Goal: Book appointment/travel/reservation

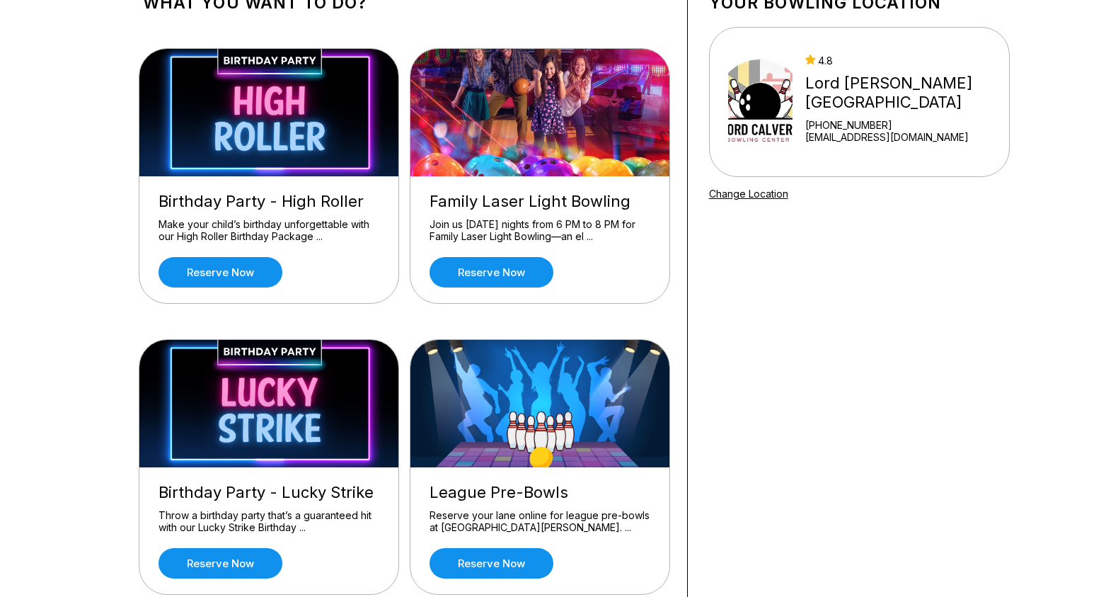
scroll to position [57, 0]
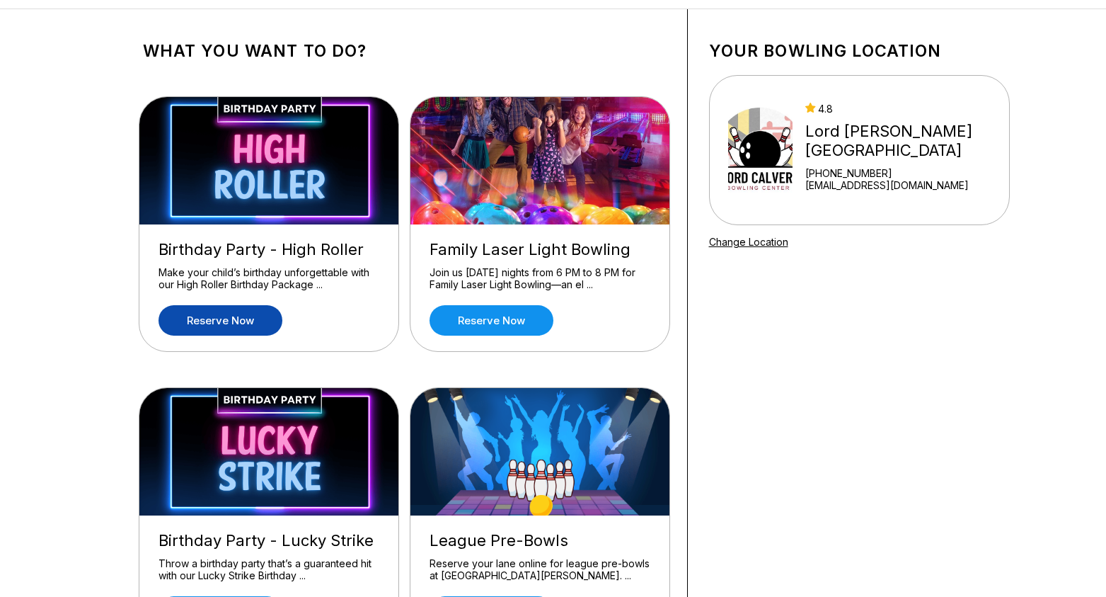
click at [255, 317] on link "Reserve now" at bounding box center [221, 320] width 124 height 30
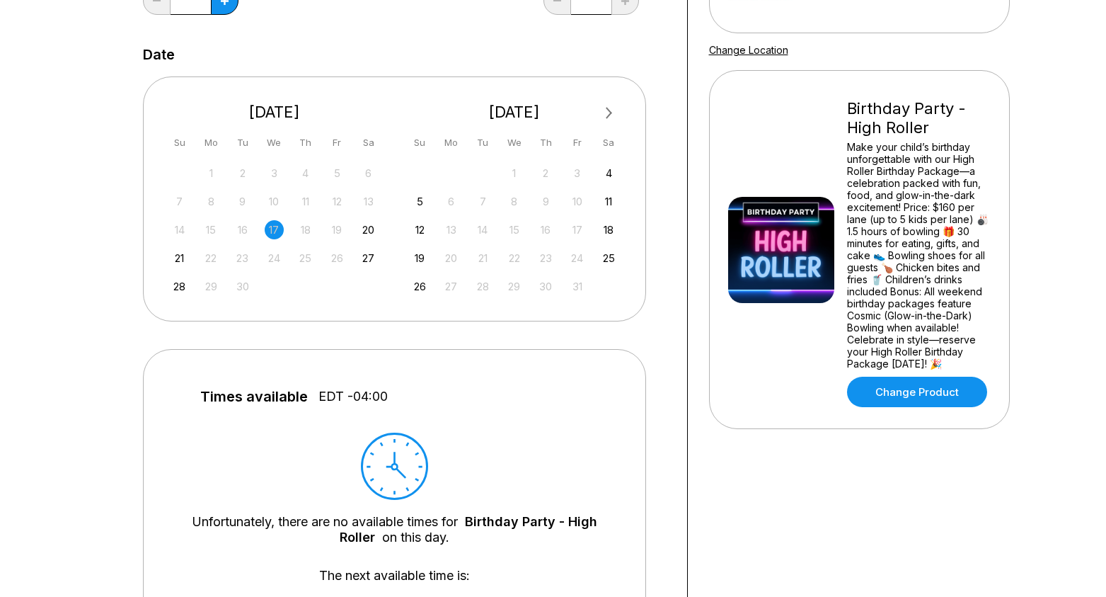
scroll to position [259, 0]
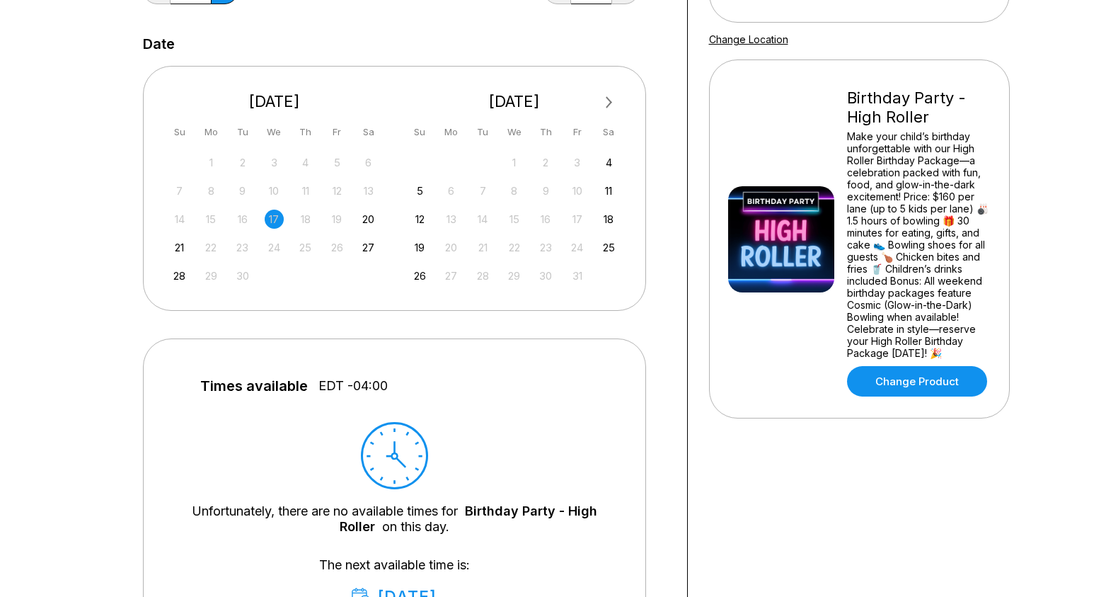
click at [612, 101] on button "Next Month" at bounding box center [609, 102] width 23 height 23
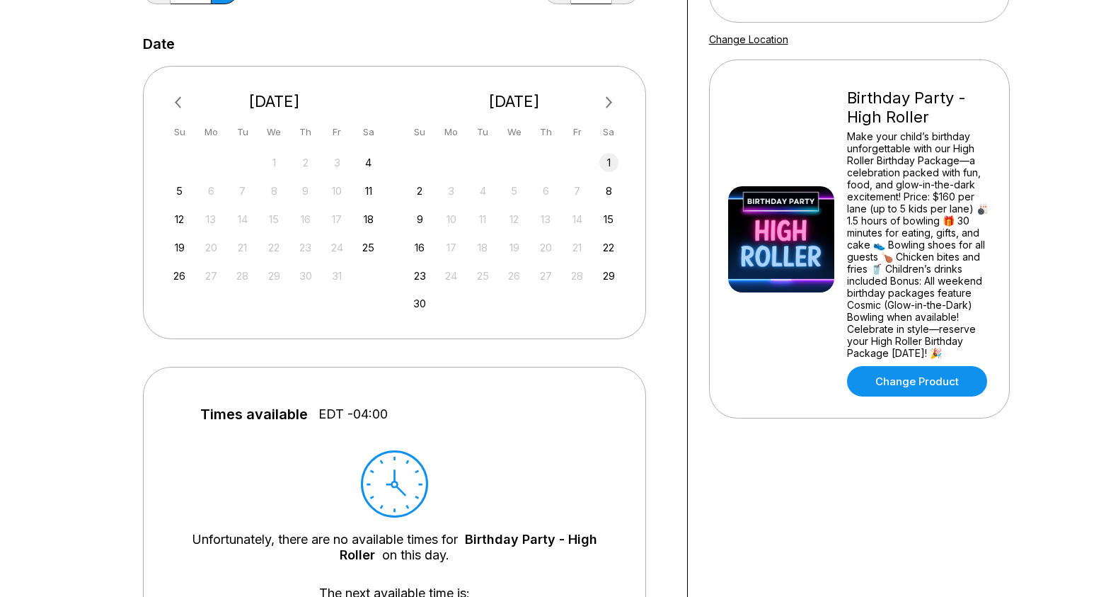
click at [608, 168] on div "1" at bounding box center [608, 162] width 19 height 19
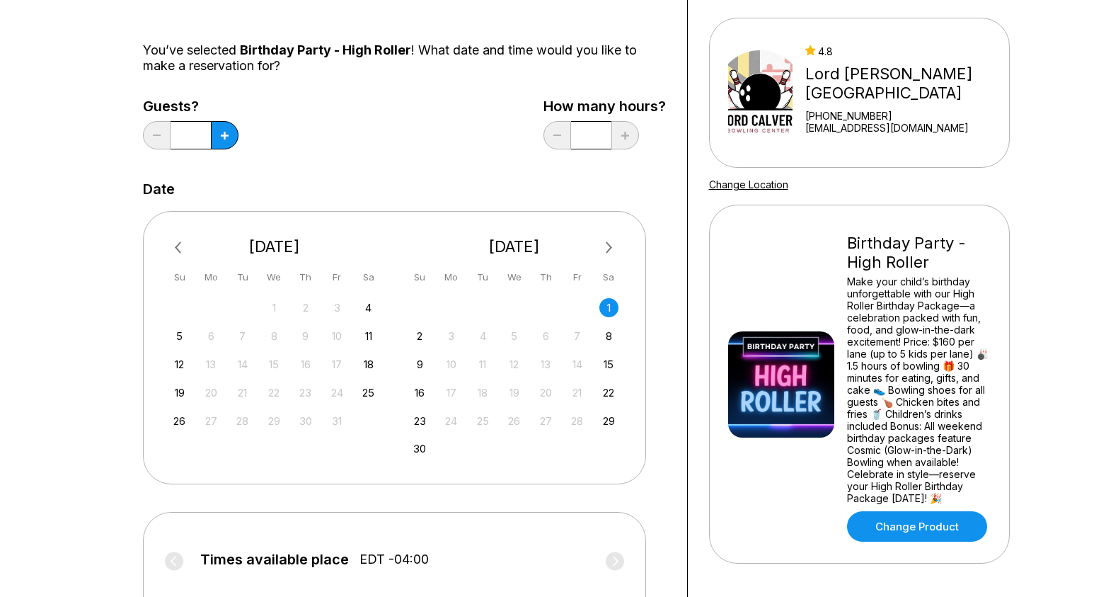
scroll to position [2, 0]
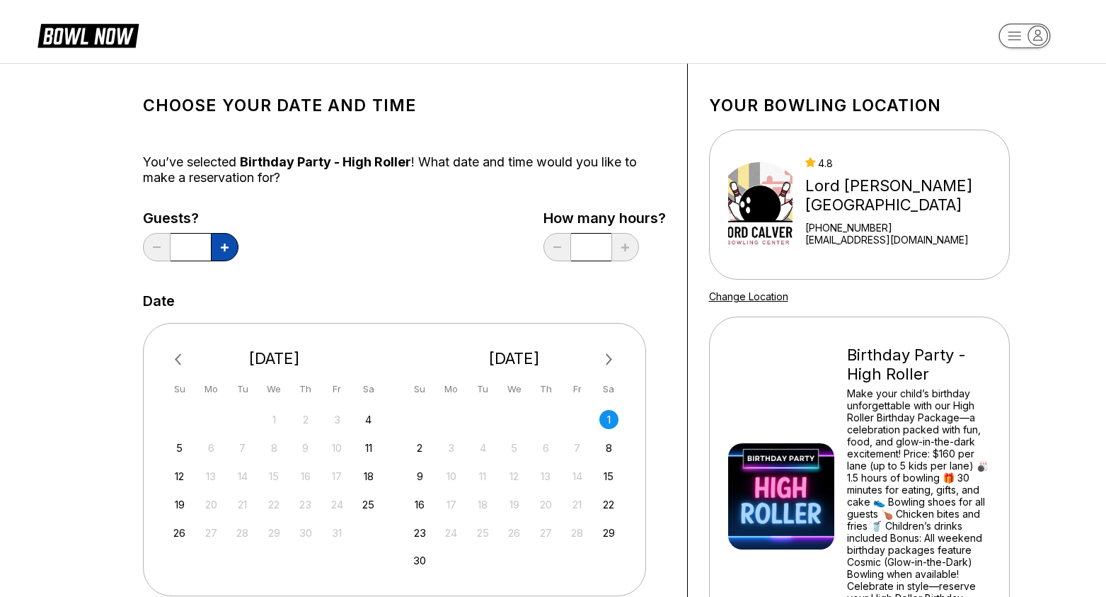
click at [228, 248] on icon at bounding box center [225, 247] width 8 height 8
type input "*"
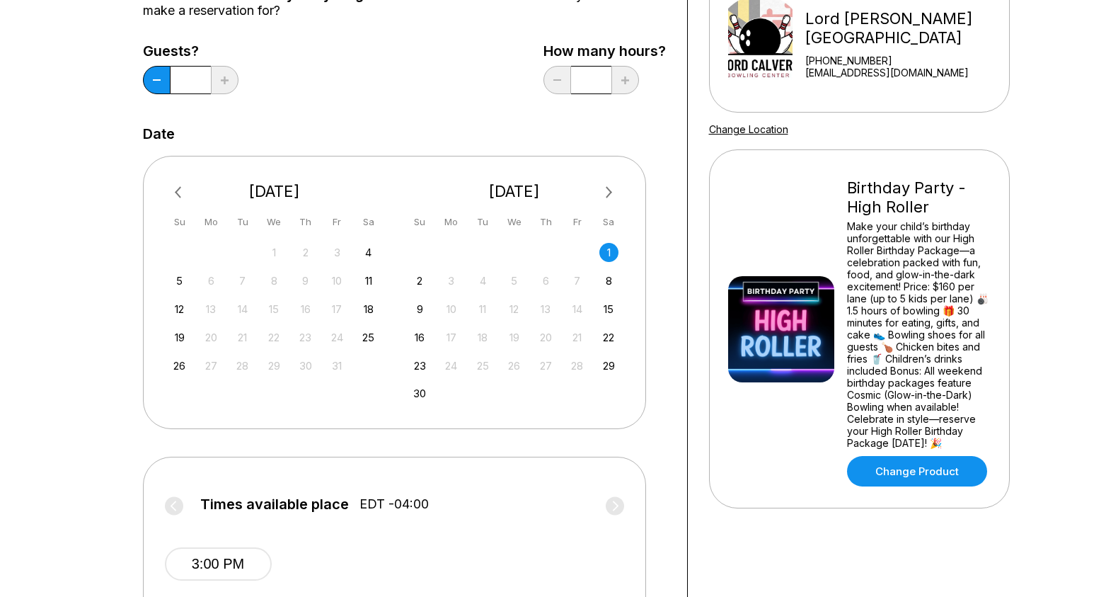
scroll to position [120, 0]
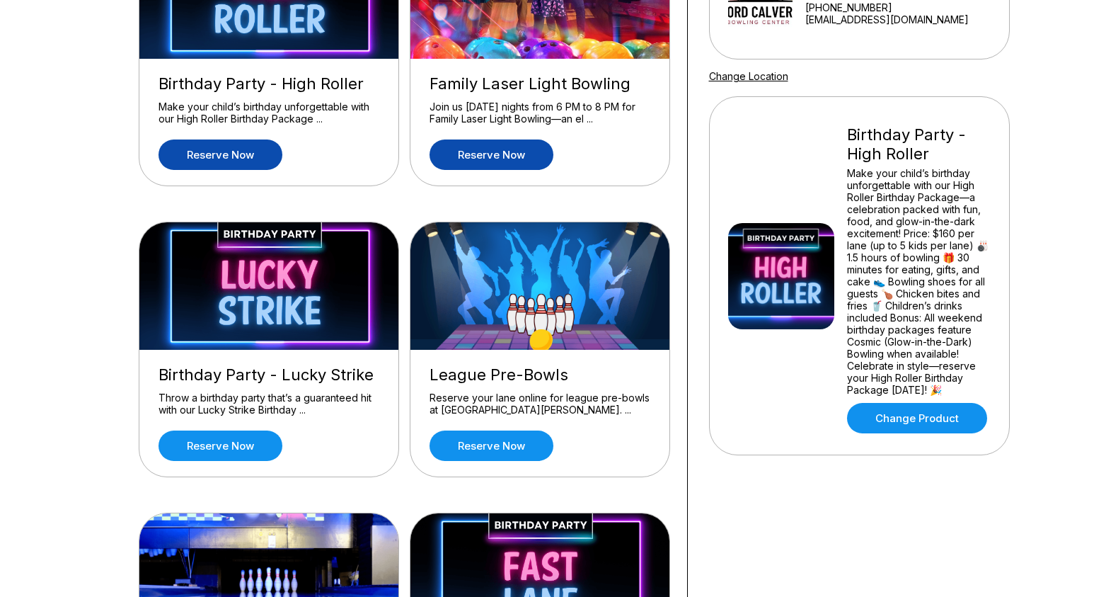
scroll to position [238, 0]
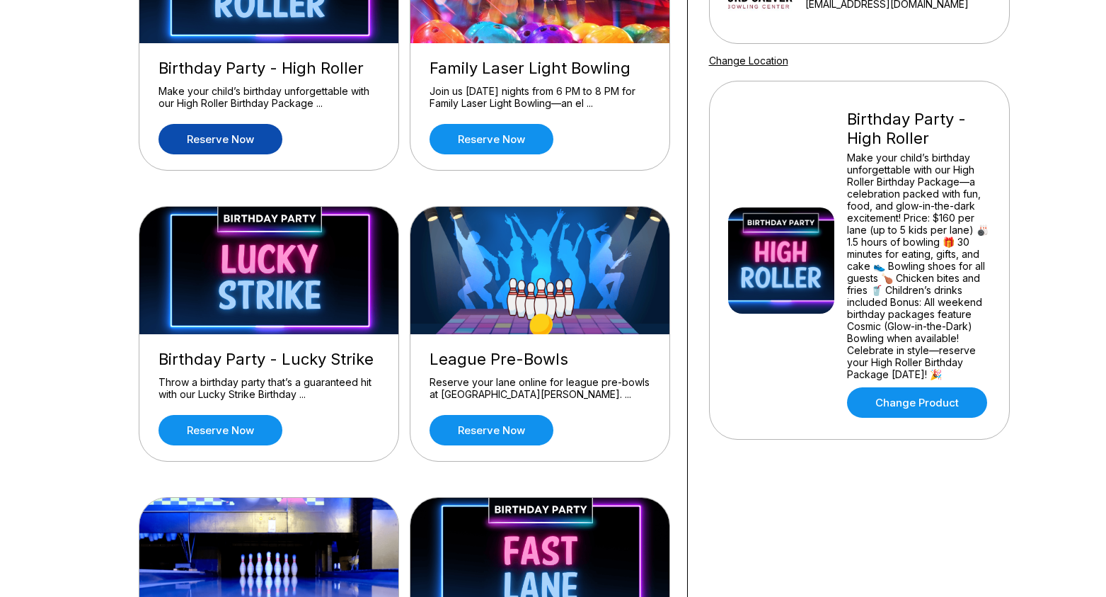
click at [352, 381] on div "Throw a birthday party that’s a guaranteed hit with our Lucky Strike Birthday .…" at bounding box center [269, 388] width 221 height 25
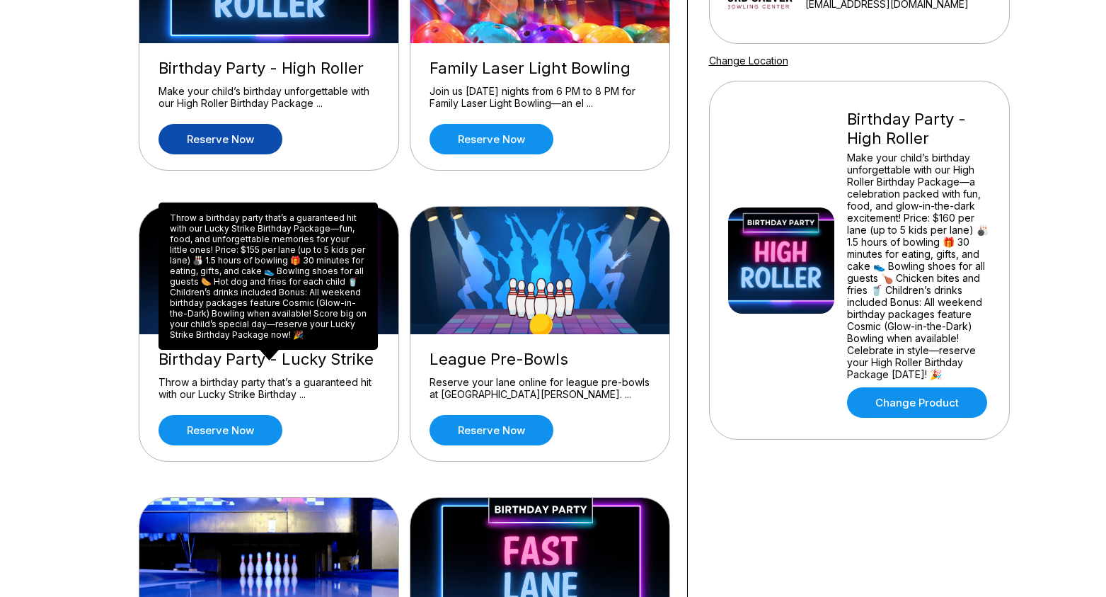
click at [251, 273] on div "Throw a birthday party that’s a guaranteed hit with our Lucky Strike Birthday P…" at bounding box center [268, 275] width 219 height 147
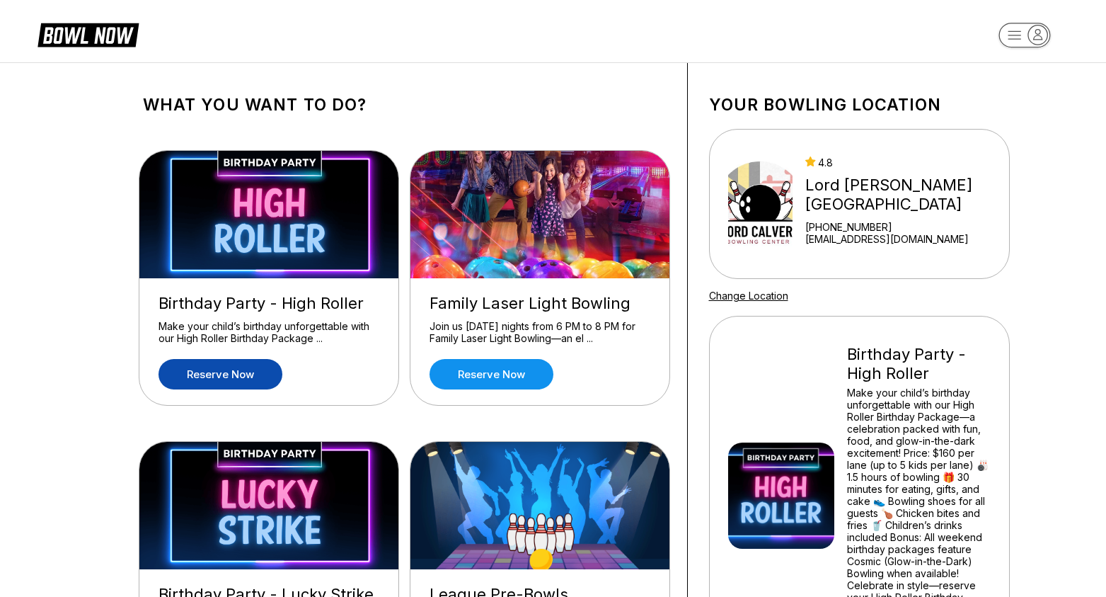
scroll to position [0, 0]
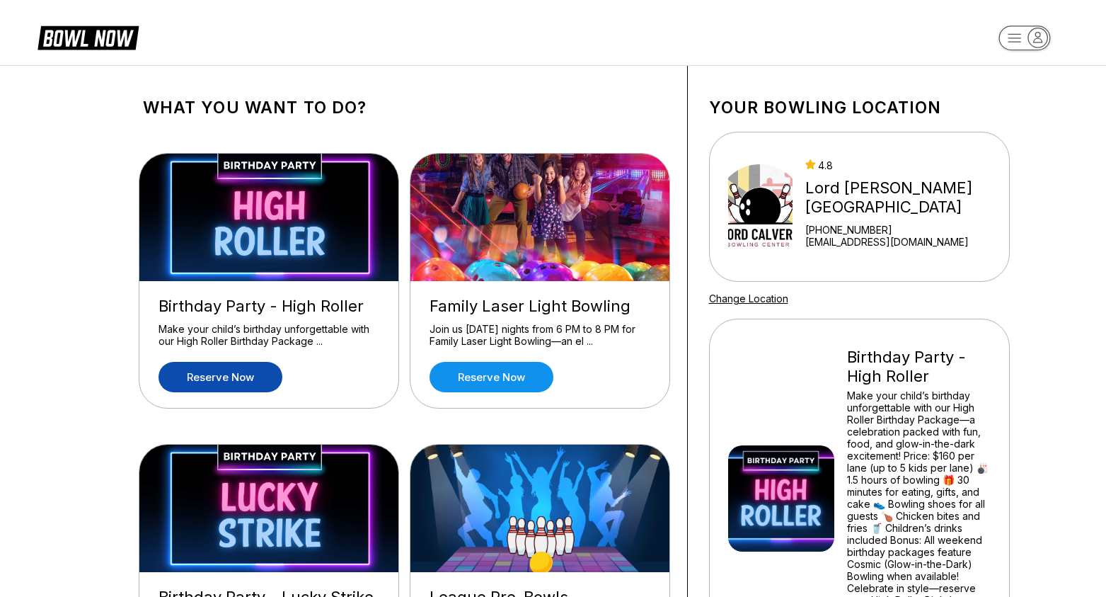
click at [293, 340] on div "Make your child’s birthday unforgettable with our High Roller Birthday Package …" at bounding box center [269, 335] width 221 height 25
click at [246, 381] on link "Reserve now" at bounding box center [221, 377] width 124 height 30
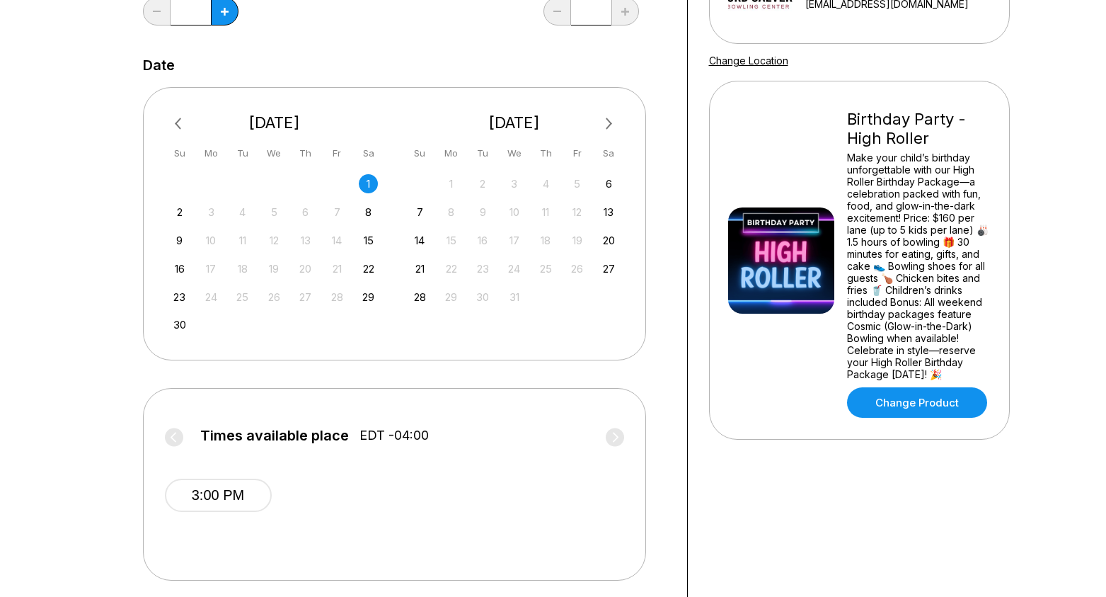
scroll to position [249, 0]
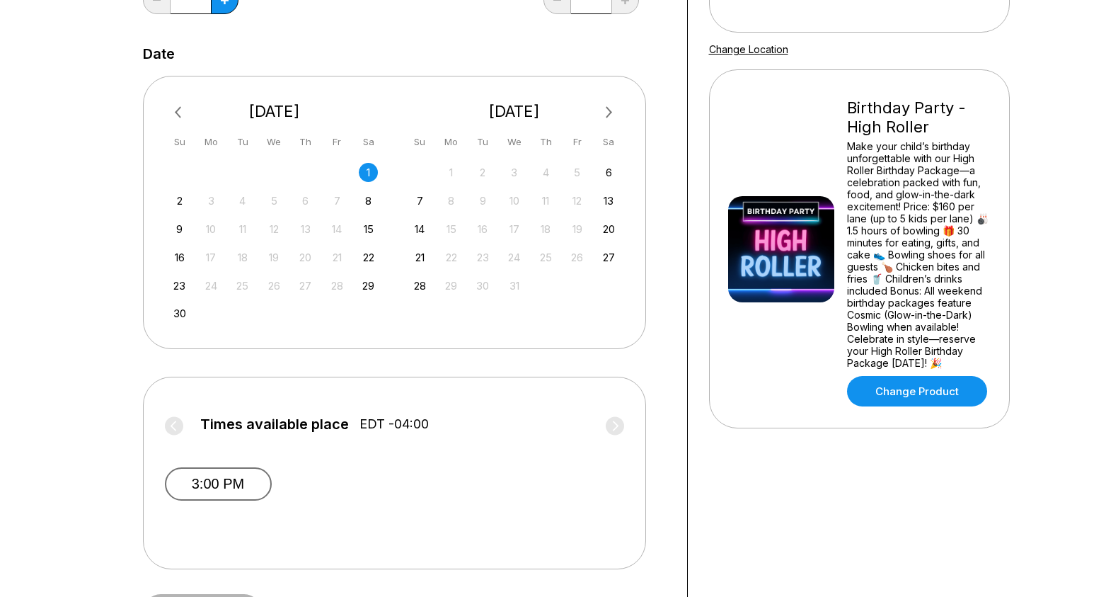
click at [230, 485] on button "3:00 PM" at bounding box center [218, 483] width 107 height 33
click at [182, 195] on div "2" at bounding box center [179, 200] width 19 height 19
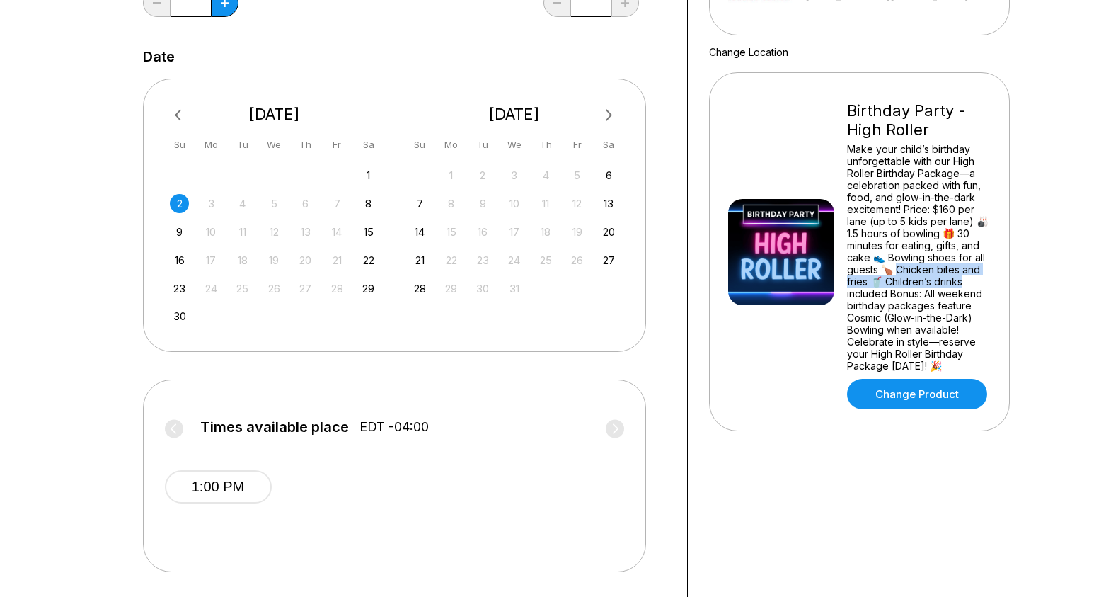
scroll to position [251, 0]
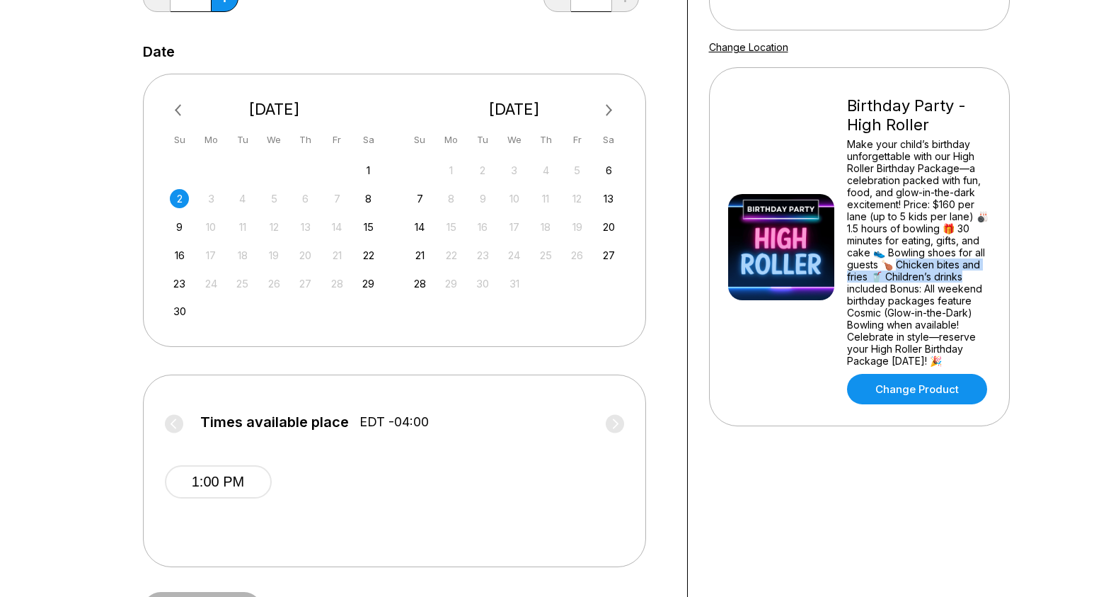
drag, startPoint x: 898, startPoint y: 289, endPoint x: 965, endPoint y: 299, distance: 67.3
click at [965, 299] on div "Make your child’s birthday unforgettable with our High Roller Birthday Package—…" at bounding box center [919, 252] width 144 height 229
click at [928, 285] on div "Make your child’s birthday unforgettable with our High Roller Birthday Package—…" at bounding box center [919, 252] width 144 height 229
drag, startPoint x: 929, startPoint y: 202, endPoint x: 965, endPoint y: 226, distance: 42.8
click at [965, 226] on div "Make your child’s birthday unforgettable with our High Roller Birthday Package—…" at bounding box center [919, 252] width 144 height 229
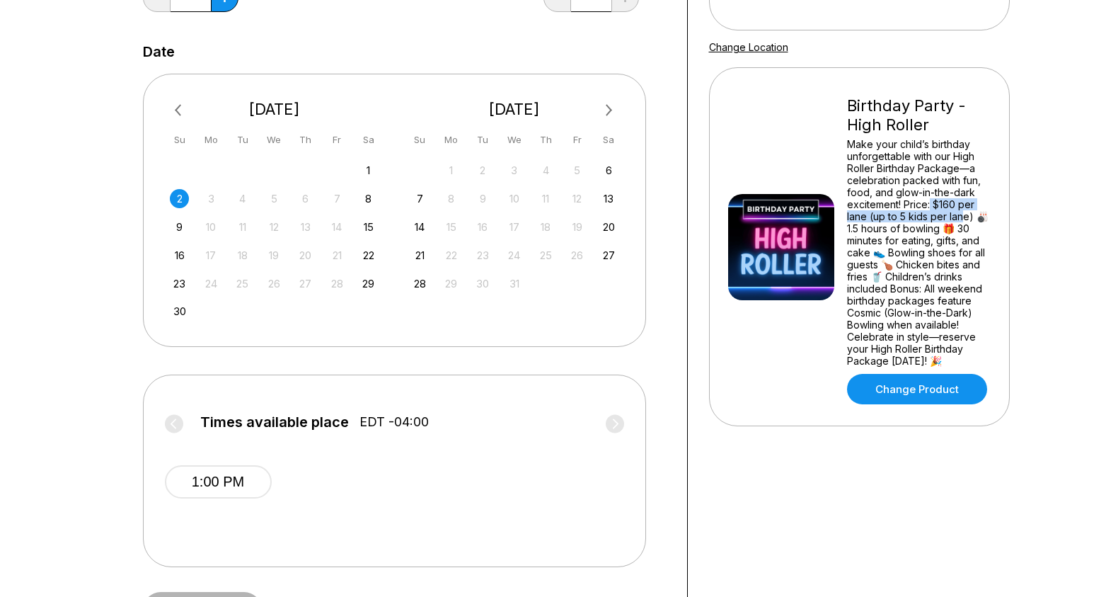
scroll to position [252, 0]
